Goal: Task Accomplishment & Management: Use online tool/utility

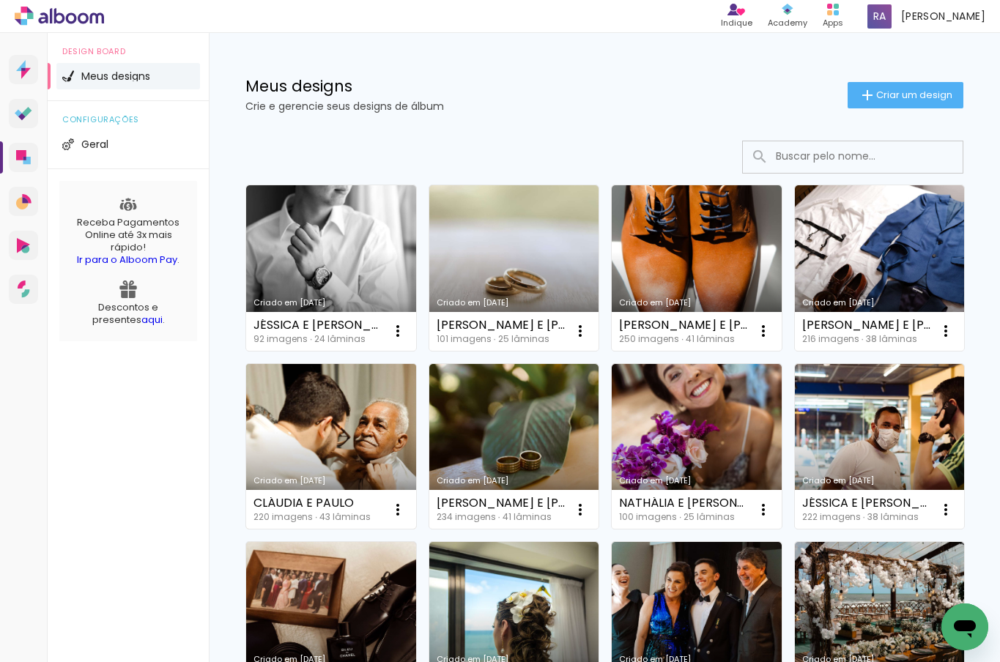
scroll to position [3, 0]
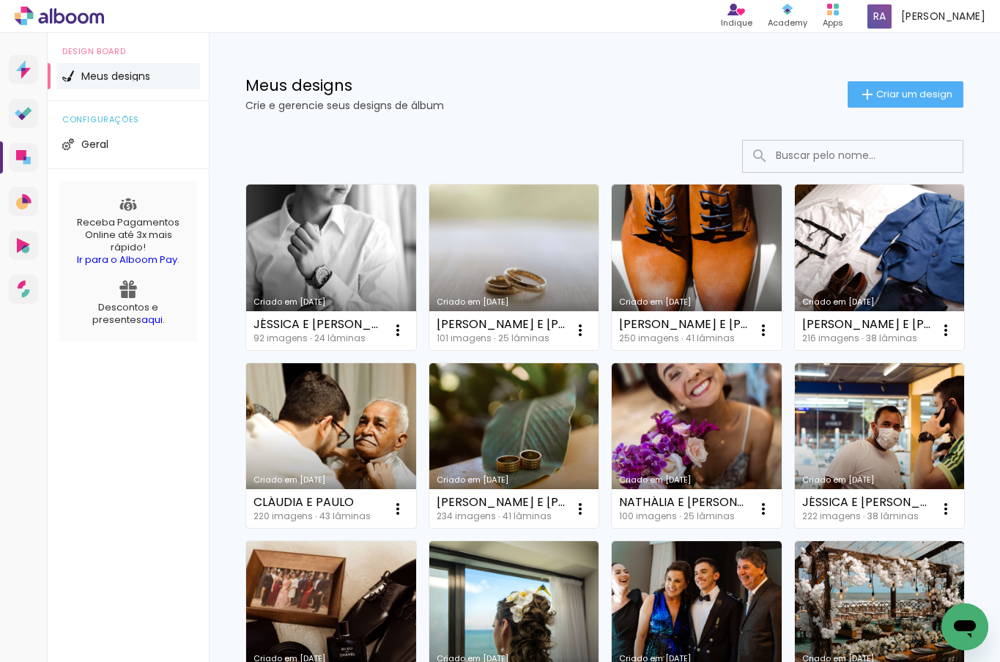
click at [416, 383] on link "Criado em [DATE]" at bounding box center [331, 446] width 170 height 166
